Goal: Task Accomplishment & Management: Use online tool/utility

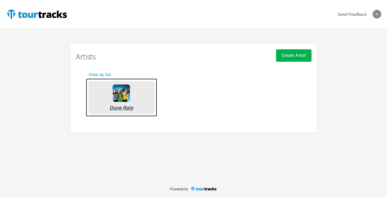
click at [122, 97] on img at bounding box center [121, 92] width 17 height 17
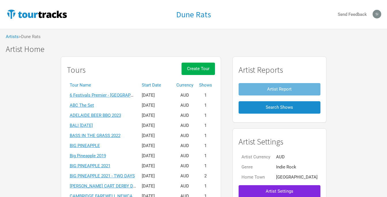
click at [168, 85] on th "Start Date" at bounding box center [156, 85] width 35 height 10
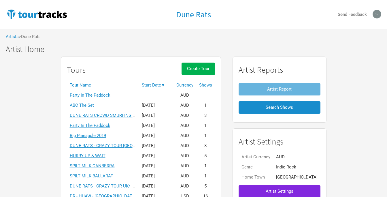
click at [168, 85] on th "Start Date ▼" at bounding box center [156, 85] width 35 height 10
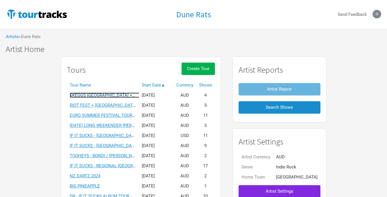
click at [119, 93] on link "SKEGGS [GEOGRAPHIC_DATA] + [GEOGRAPHIC_DATA] 2025" at bounding box center [128, 95] width 116 height 5
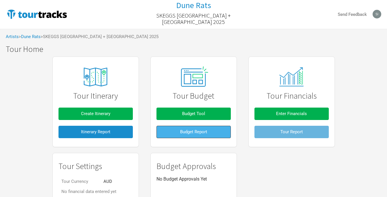
click at [197, 132] on span "Budget Report" at bounding box center [193, 131] width 27 height 5
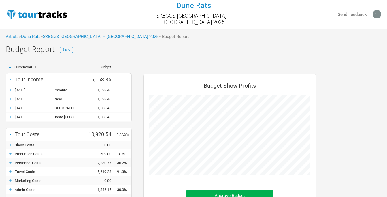
scroll to position [86, 0]
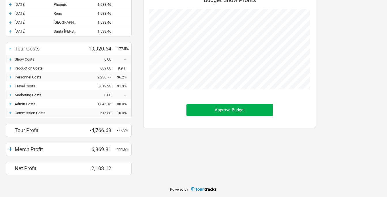
click at [10, 148] on div "+" at bounding box center [10, 149] width 9 height 8
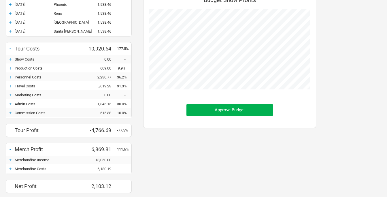
click at [11, 160] on div "+" at bounding box center [10, 160] width 9 height 6
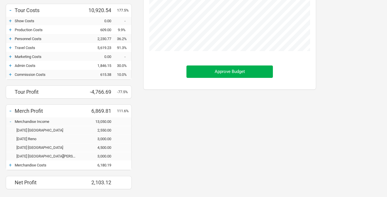
scroll to position [138, 0]
